Goal: Task Accomplishment & Management: Use online tool/utility

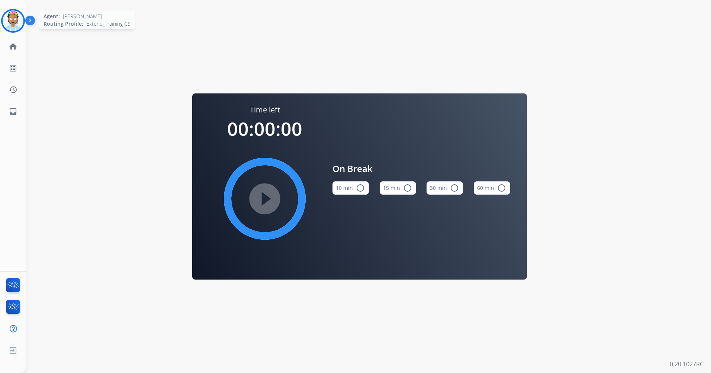
click at [15, 15] on img at bounding box center [13, 20] width 21 height 21
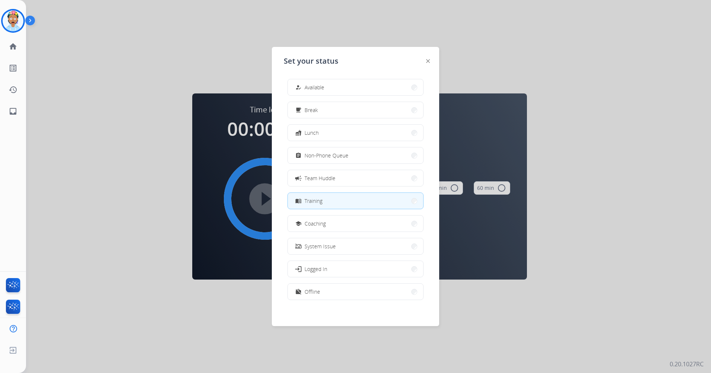
click at [97, 32] on div at bounding box center [355, 186] width 711 height 373
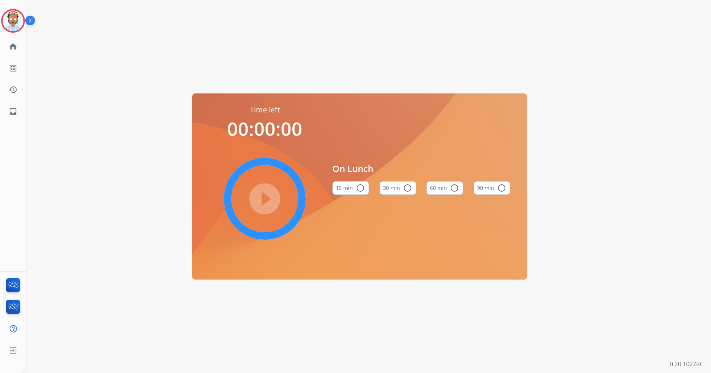
click at [16, 19] on img at bounding box center [13, 20] width 21 height 21
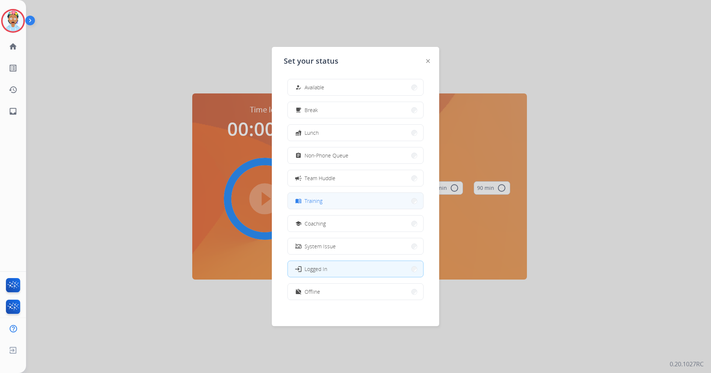
click at [328, 204] on button "menu_book Training" at bounding box center [355, 201] width 135 height 16
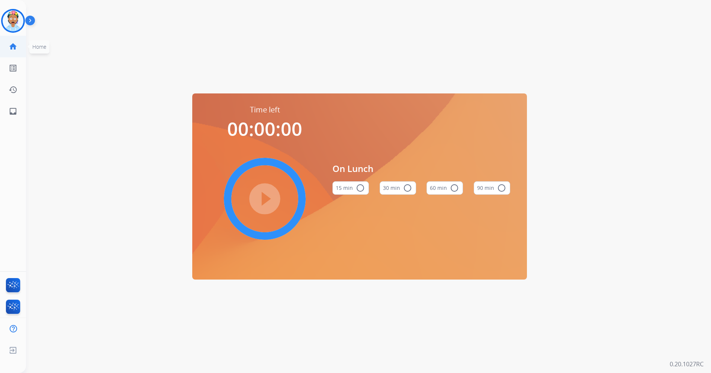
click at [17, 45] on mat-icon "home" at bounding box center [13, 46] width 9 height 9
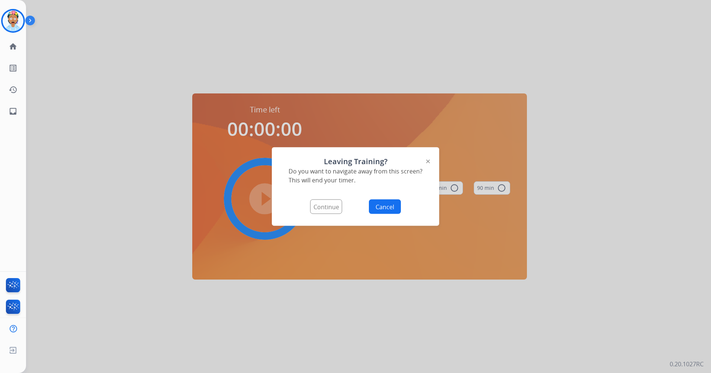
click at [374, 205] on button "Cancel" at bounding box center [385, 206] width 32 height 15
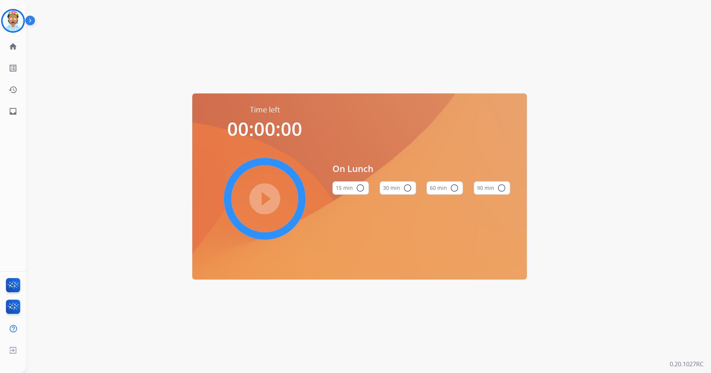
click at [104, 122] on div "Time left 00:00:00 play_circle_filled On Lunch 15 min radio_button_unchecked 30…" at bounding box center [359, 186] width 667 height 373
click at [10, 18] on img at bounding box center [13, 20] width 21 height 21
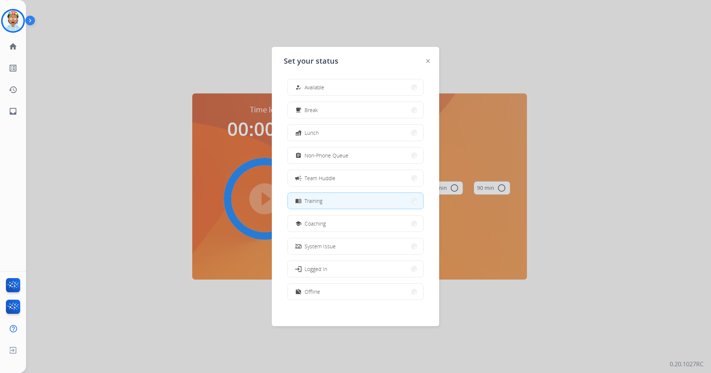
click at [91, 45] on div at bounding box center [355, 186] width 711 height 373
